Goal: Transaction & Acquisition: Purchase product/service

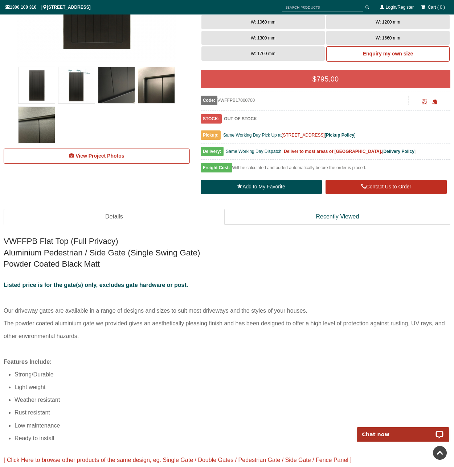
scroll to position [216, 0]
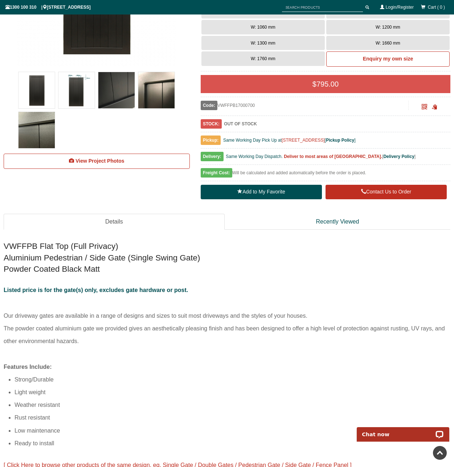
click at [223, 343] on p "Listed price is for the gate(s) only, excludes gate hardware or post. Our drive…" at bounding box center [227, 322] width 446 height 76
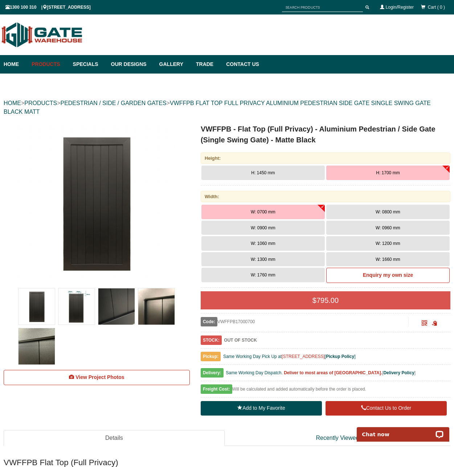
scroll to position [0, 0]
click at [385, 102] on link "VWFFPB FLAT TOP FULL PRIVACY ALUMINIUM PEDESTRIAN SIDE GATE SINGLE SWING GATE B…" at bounding box center [217, 107] width 427 height 15
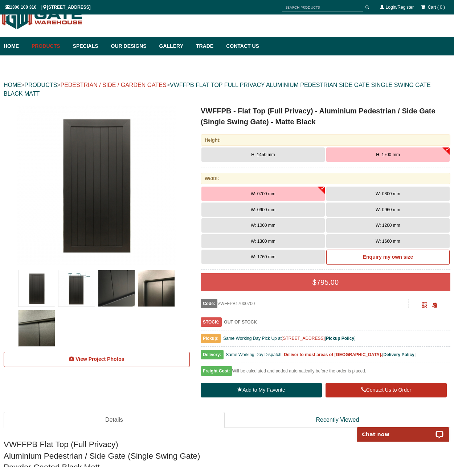
click at [160, 82] on link "PEDESTRIAN / SIDE / GARDEN GATES" at bounding box center [113, 85] width 106 height 6
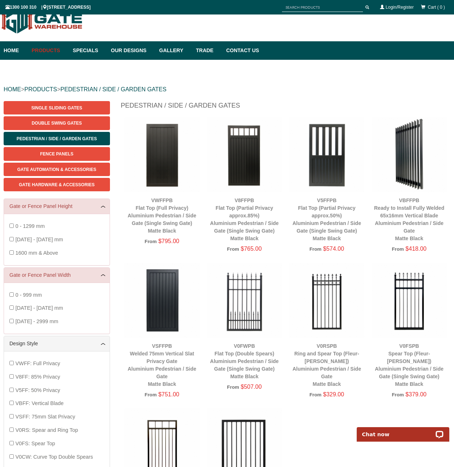
scroll to position [19, 0]
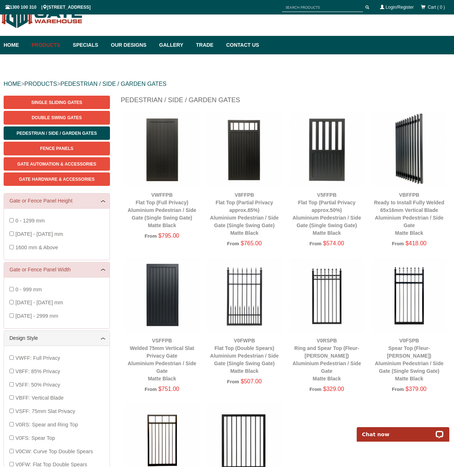
click at [172, 169] on img at bounding box center [161, 149] width 75 height 75
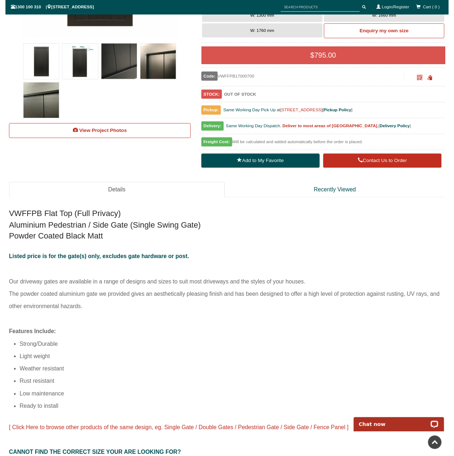
scroll to position [245, 0]
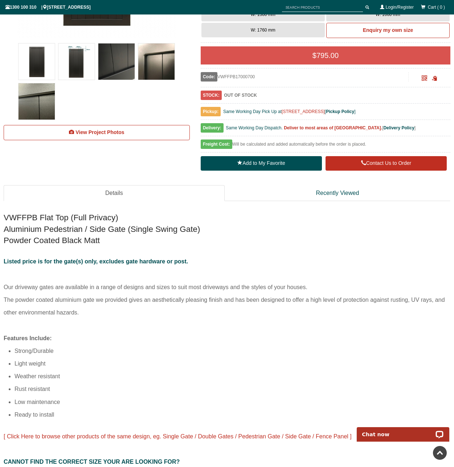
click at [205, 293] on p "Listed price is for the gate(s) only, excludes gate hardware or post. Our drive…" at bounding box center [227, 293] width 446 height 76
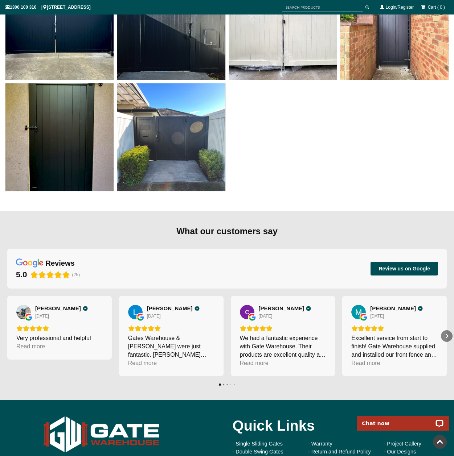
scroll to position [486, 0]
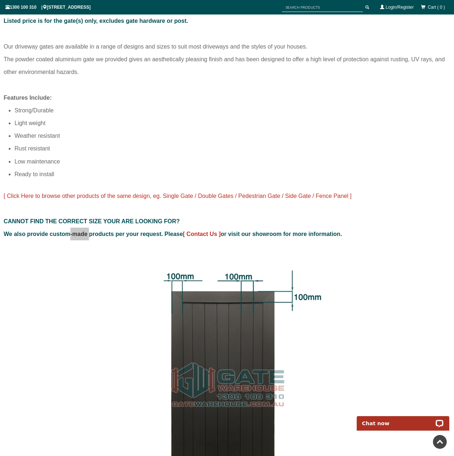
click at [123, 225] on p "[ Click Here to browse other products of the same design, eg. Single Gate / Dou…" at bounding box center [227, 215] width 446 height 51
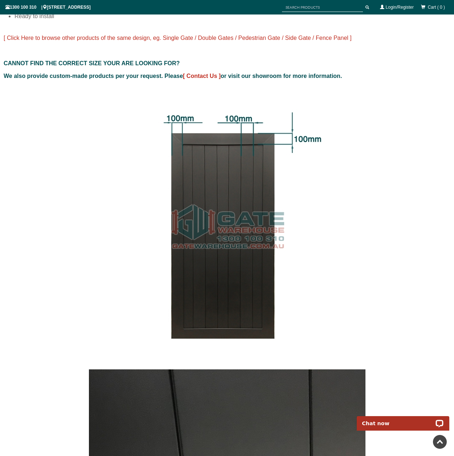
scroll to position [502, 0]
